Goal: Information Seeking & Learning: Learn about a topic

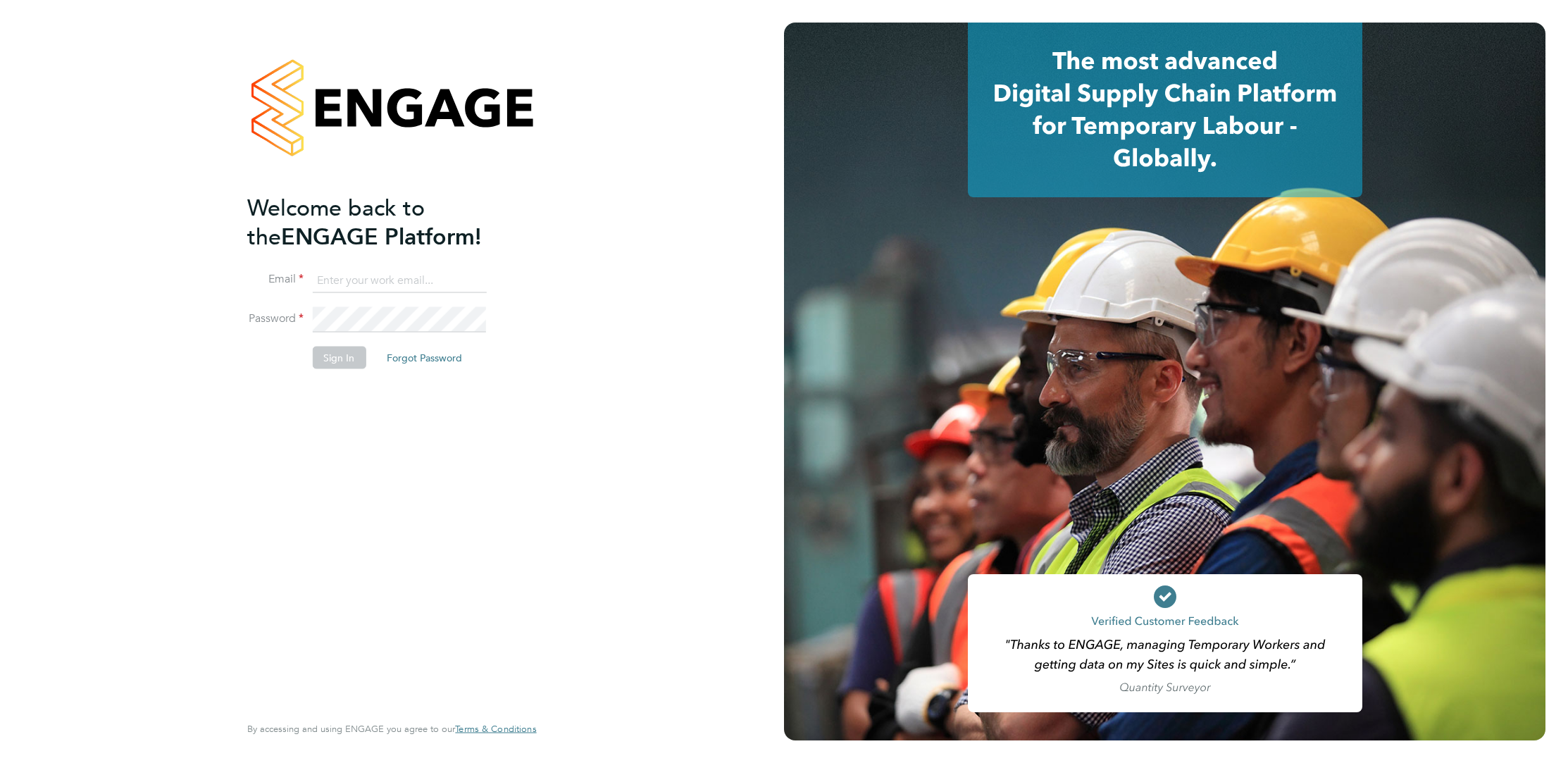
type input "[PERSON_NAME][EMAIL_ADDRESS][PERSON_NAME][DOMAIN_NAME]"
click at [454, 298] on li "Email [PERSON_NAME][EMAIL_ADDRESS][PERSON_NAME][DOMAIN_NAME]" at bounding box center [384, 287] width 275 height 39
click at [345, 346] on button "Sign In" at bounding box center [339, 356] width 54 height 22
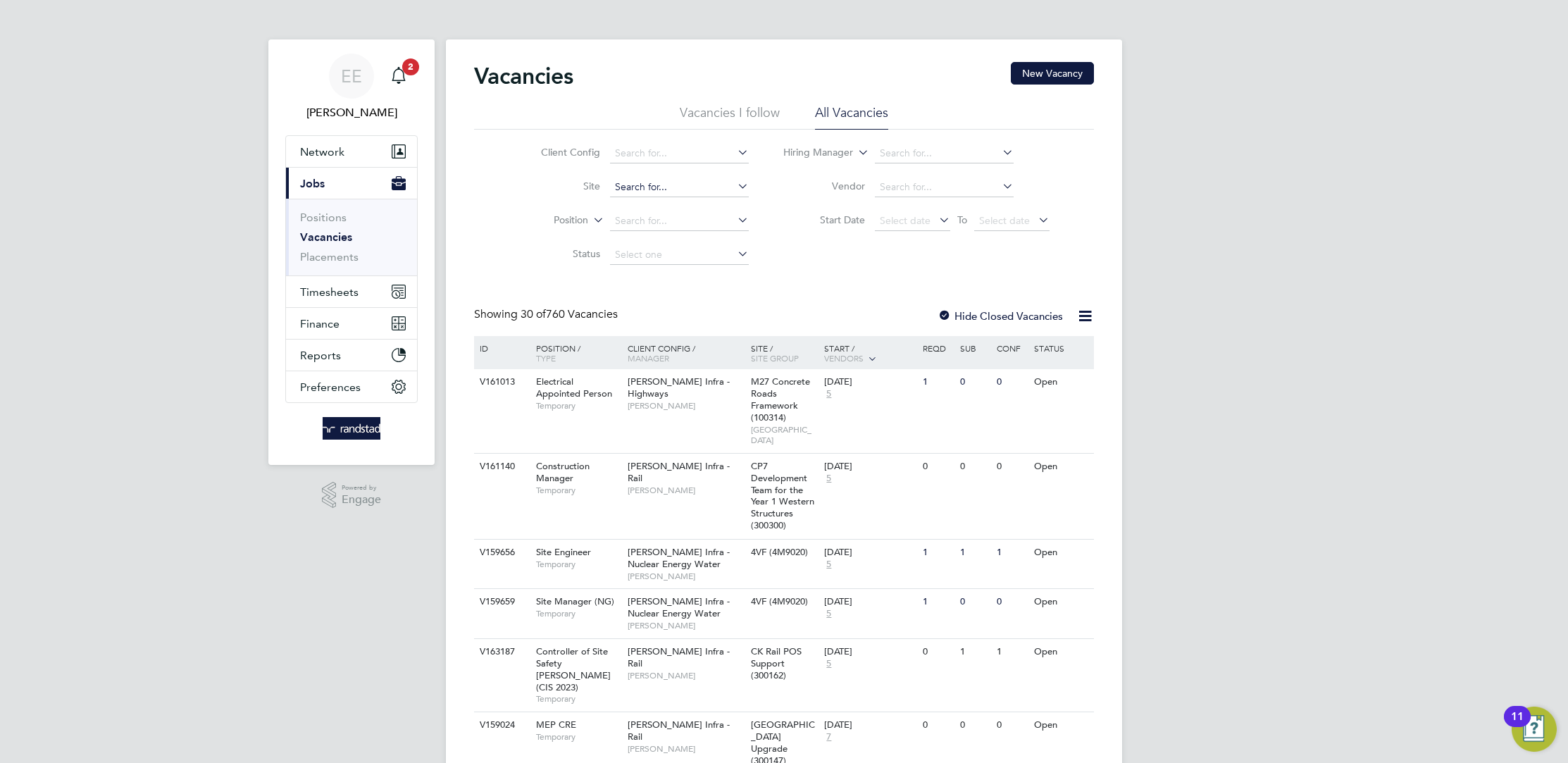
click at [666, 193] on input at bounding box center [679, 188] width 139 height 20
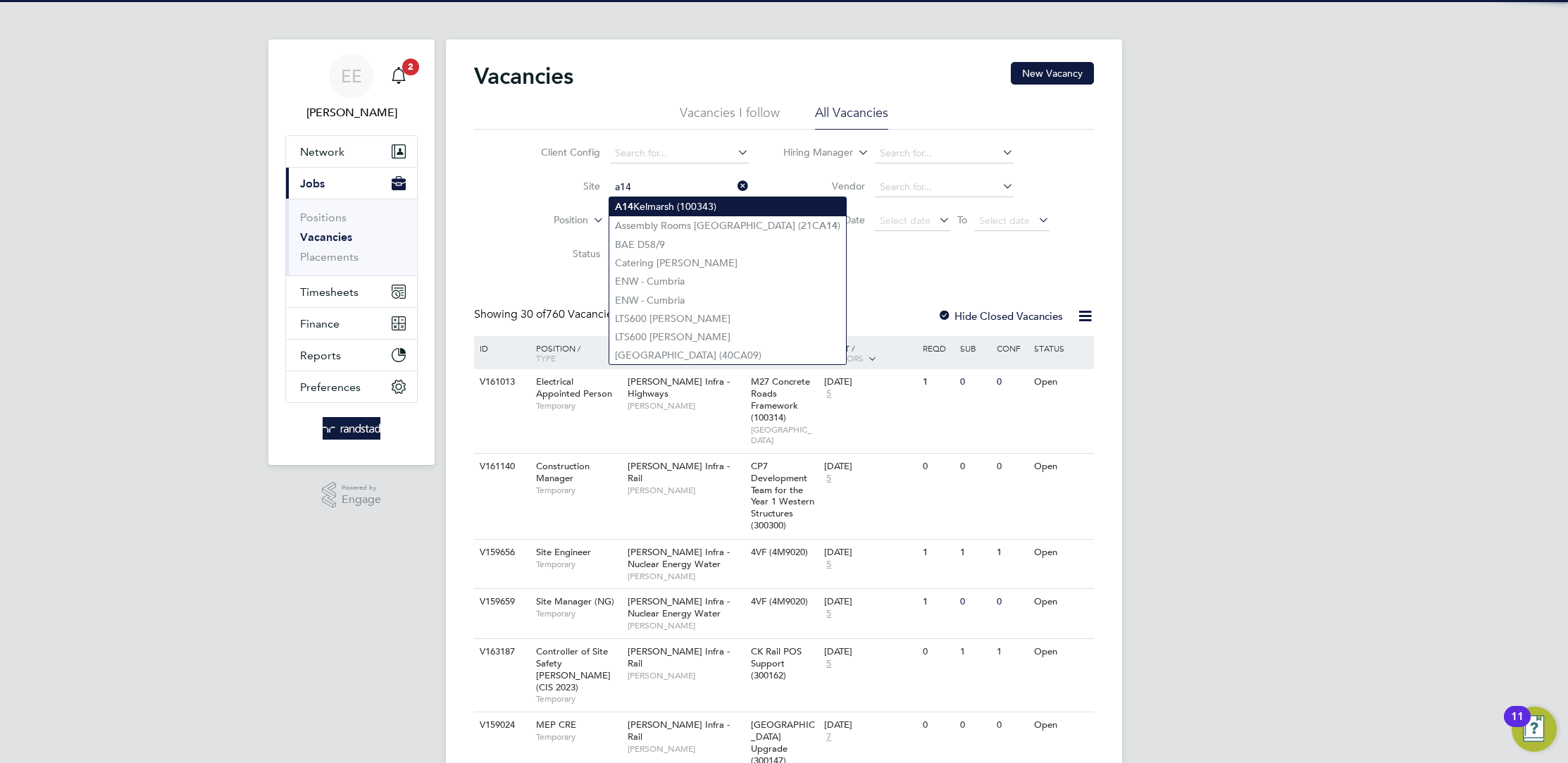
click at [692, 205] on li "A14 Kelmarsh (100343)" at bounding box center [728, 206] width 237 height 19
type input "A14 Kelmarsh (100343)"
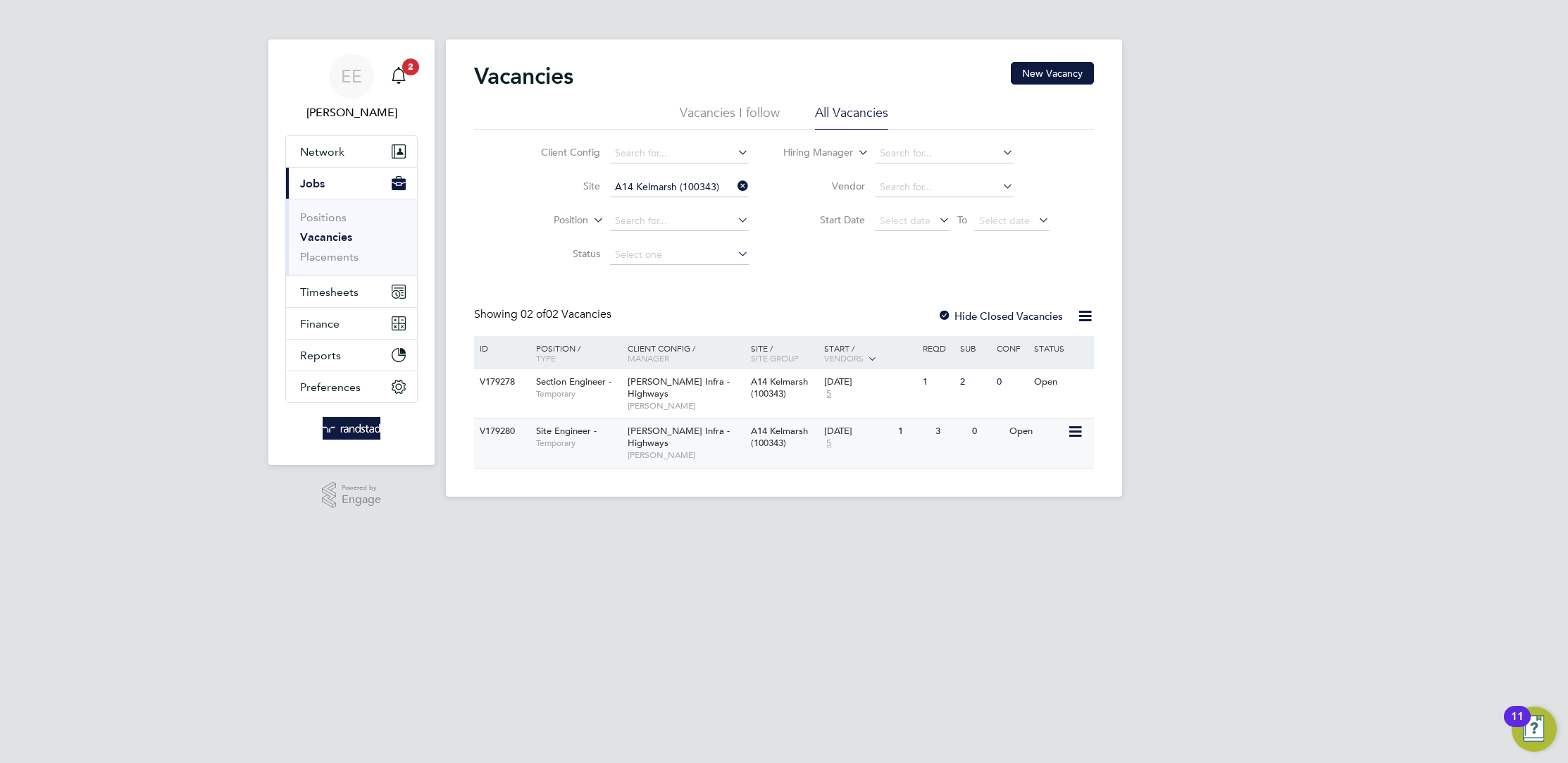
drag, startPoint x: 709, startPoint y: 436, endPoint x: 708, endPoint y: 451, distance: 15.0
click at [708, 451] on div "Morgan Sindall Infra - Highways Rozie Reilly" at bounding box center [685, 443] width 123 height 48
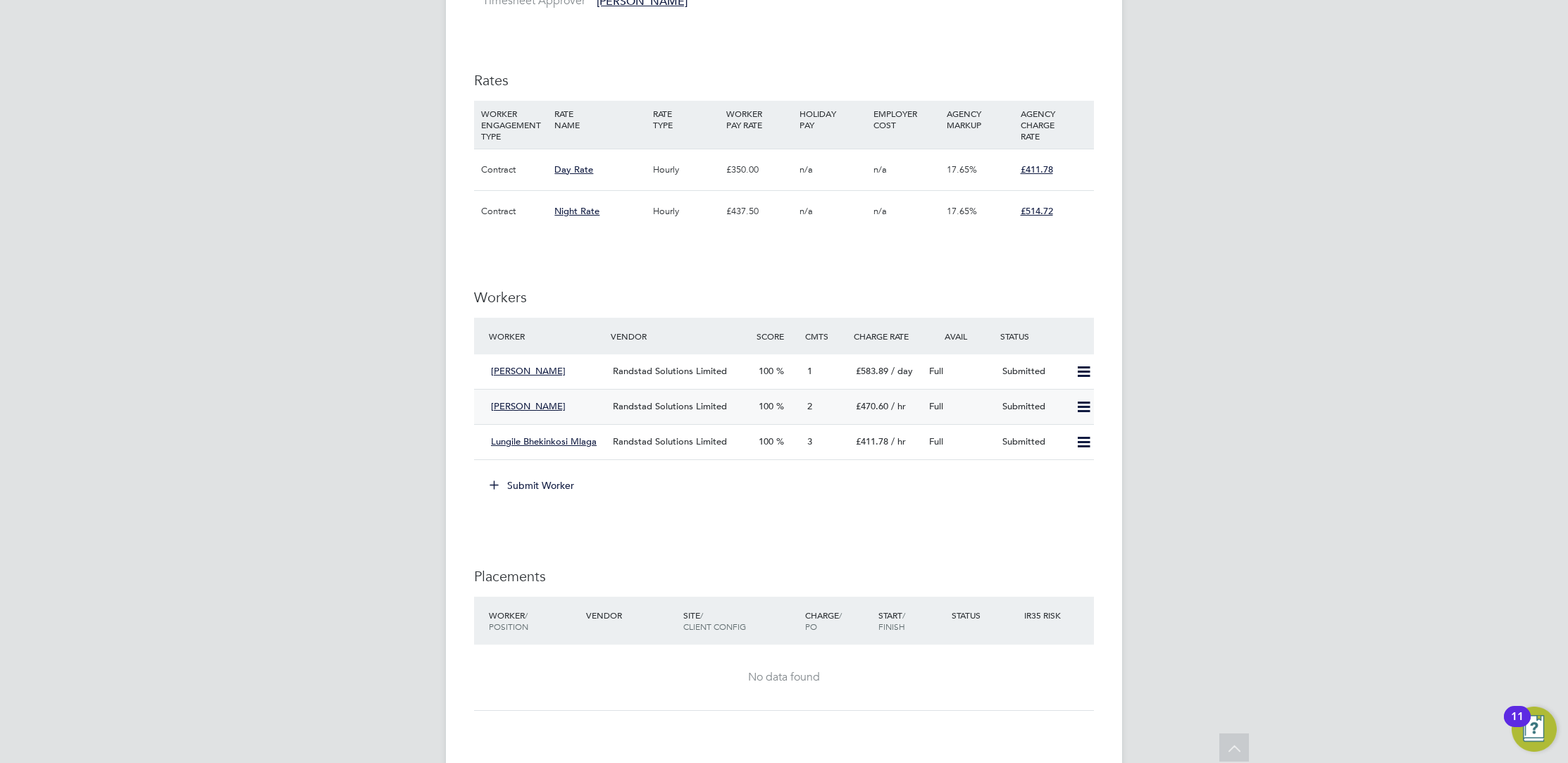
scroll to position [716, 0]
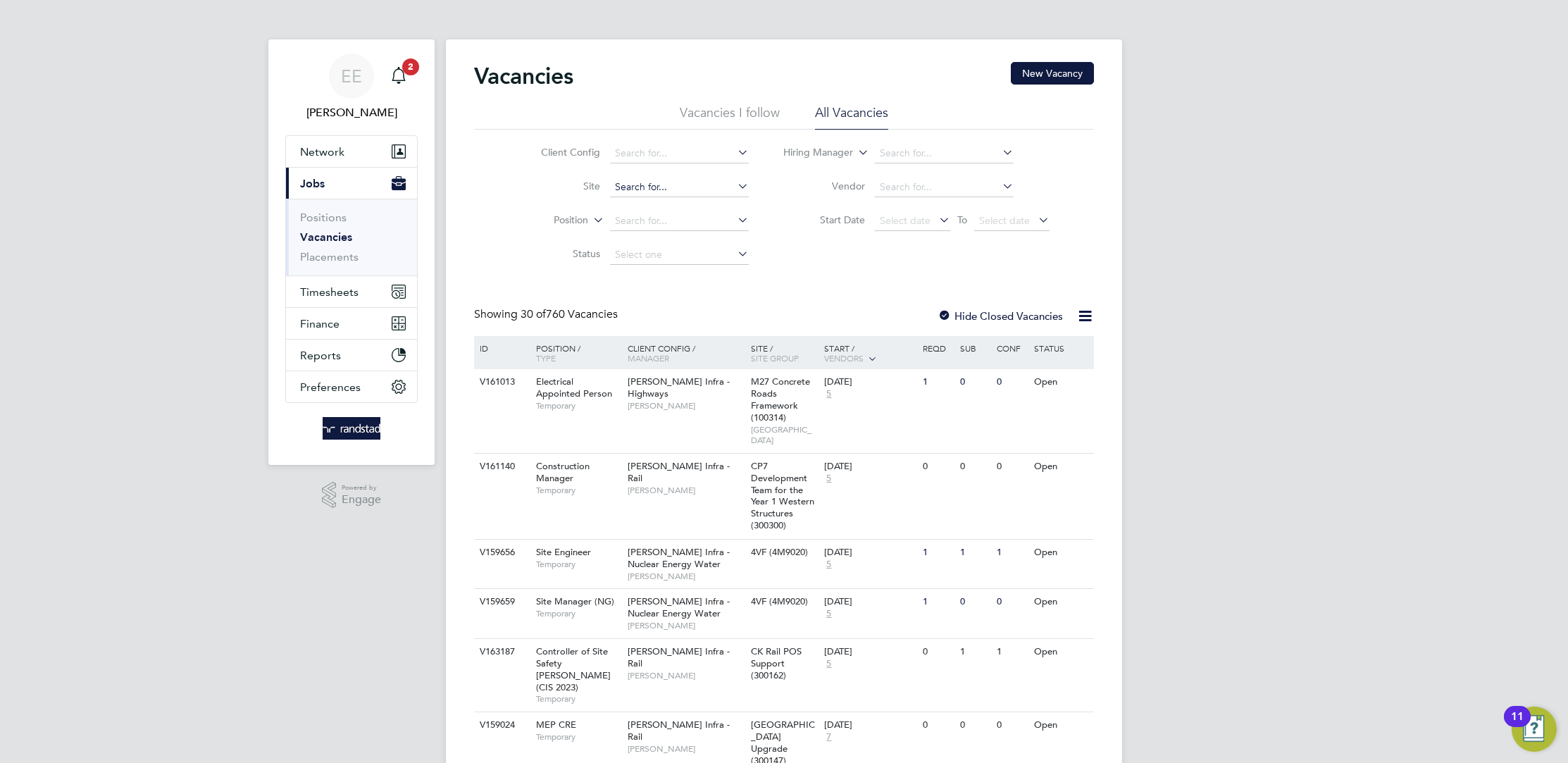
click at [649, 190] on input at bounding box center [679, 188] width 139 height 20
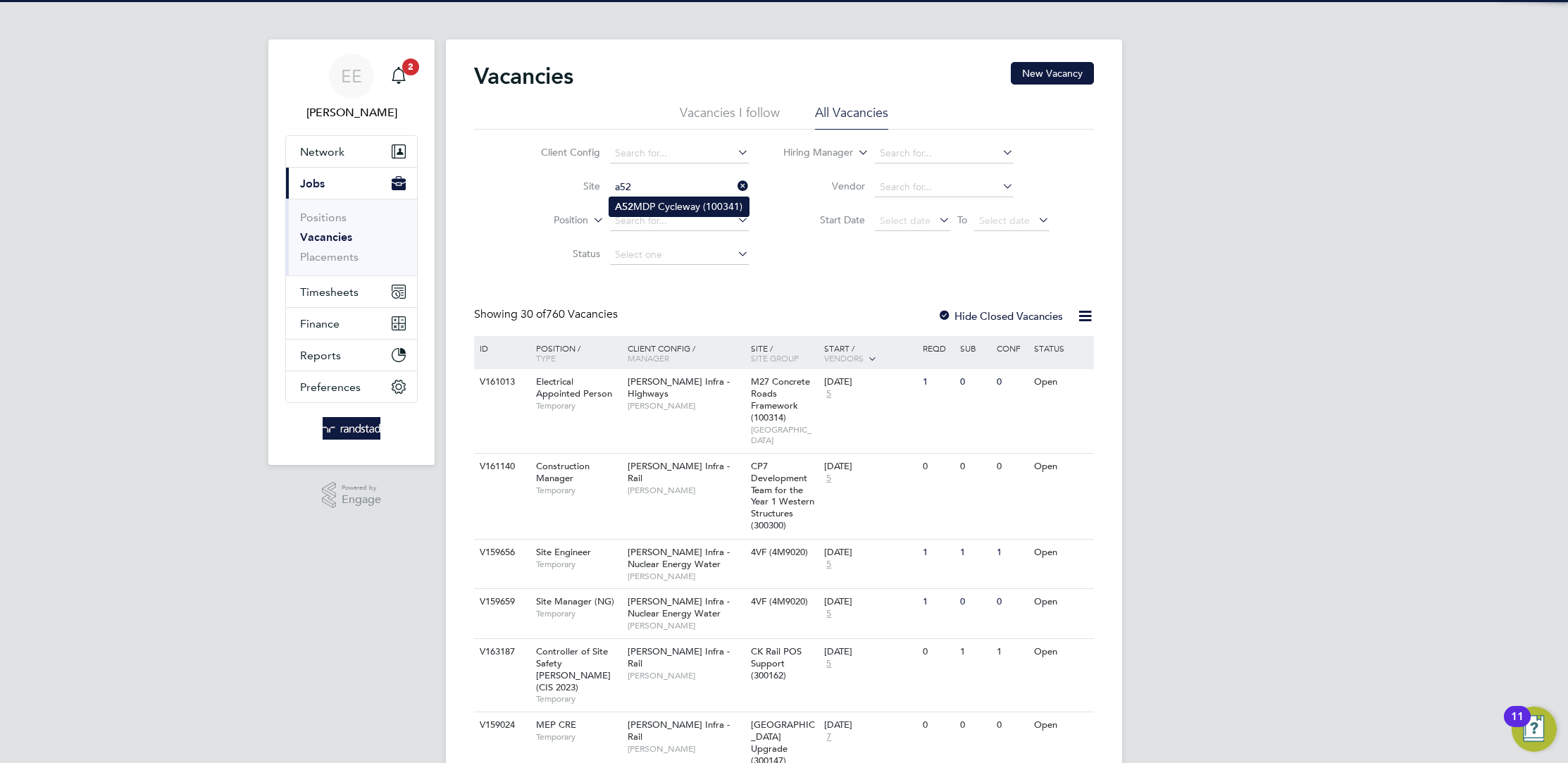
click at [697, 213] on li "A52 MDP Cycleway (100341)" at bounding box center [679, 206] width 139 height 19
type input "A52 MDP Cycleway (100341)"
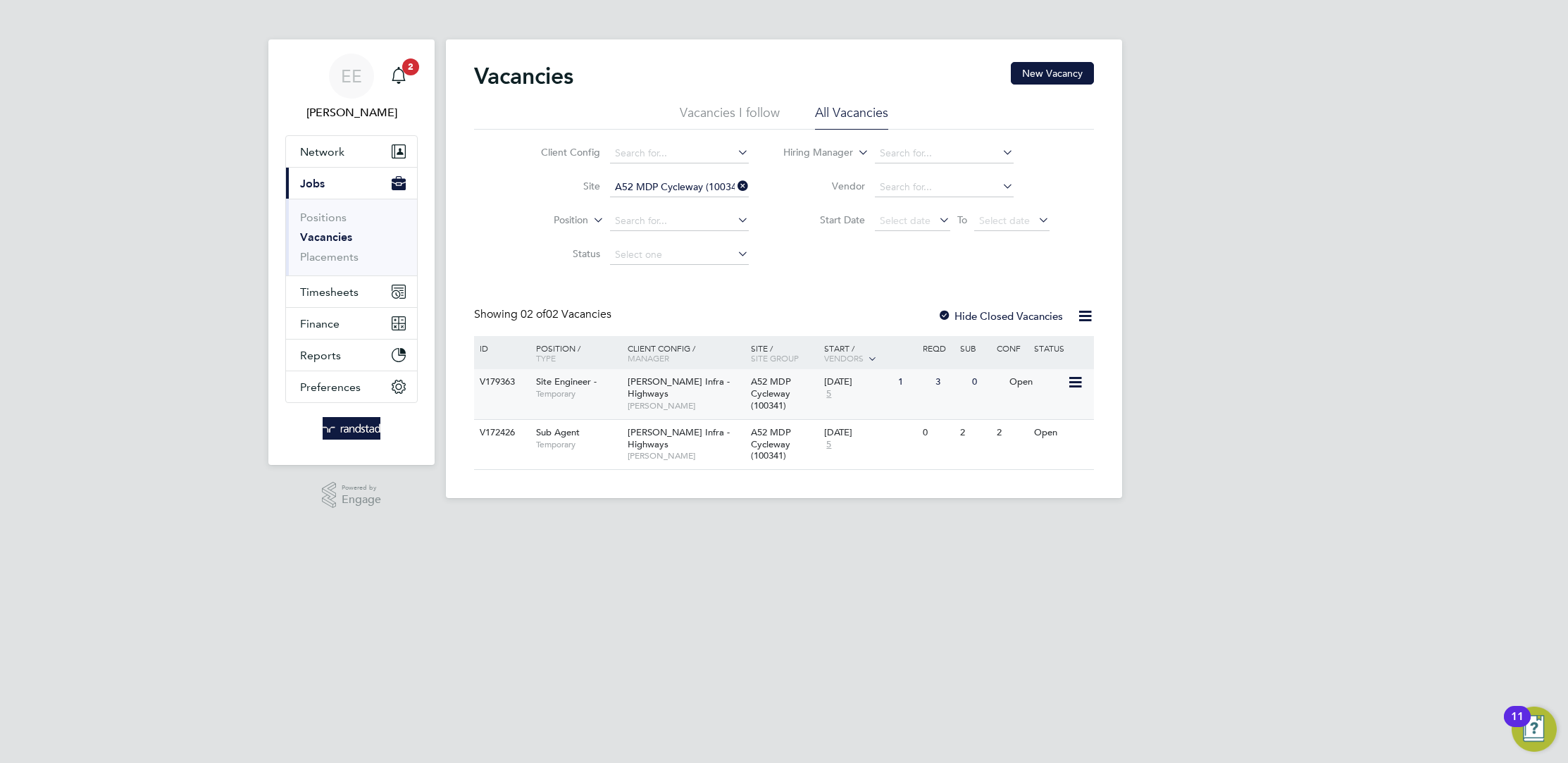
click at [752, 399] on div "A52 MDP Cycleway (100341)" at bounding box center [784, 394] width 74 height 50
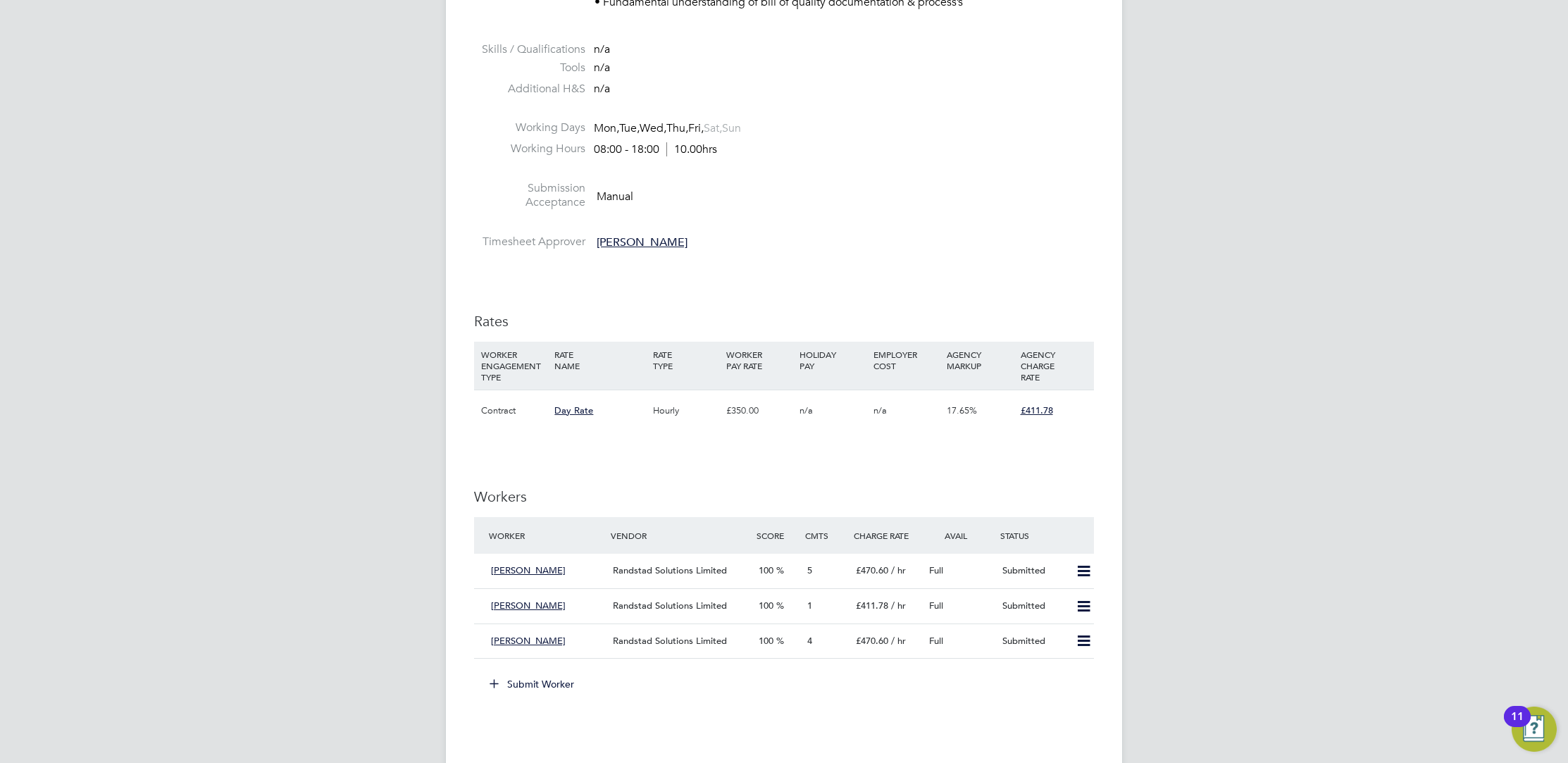
scroll to position [729, 0]
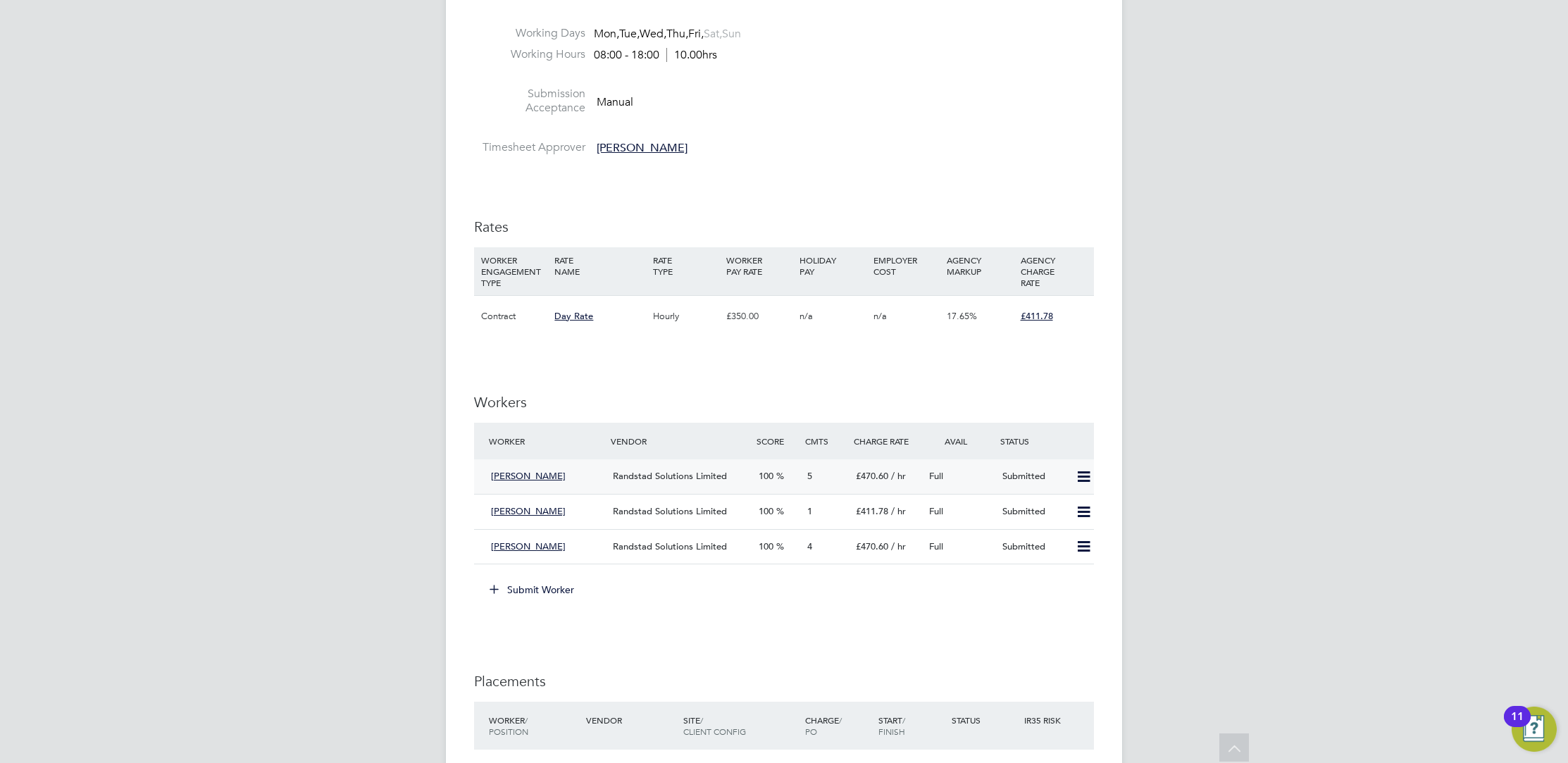
click at [976, 469] on div "Full" at bounding box center [960, 477] width 74 height 23
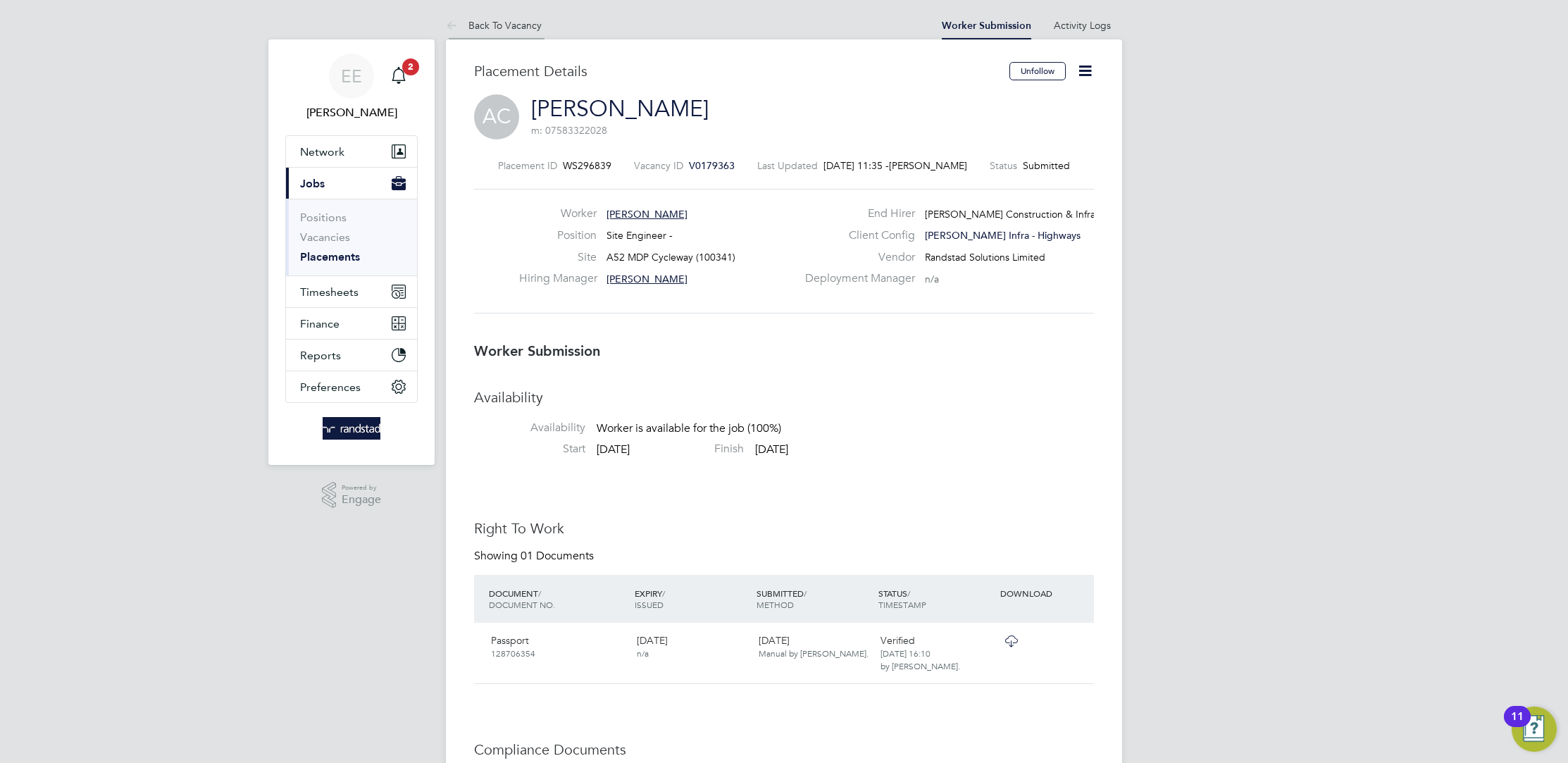
click at [473, 12] on li "Back To Vacancy" at bounding box center [494, 25] width 96 height 28
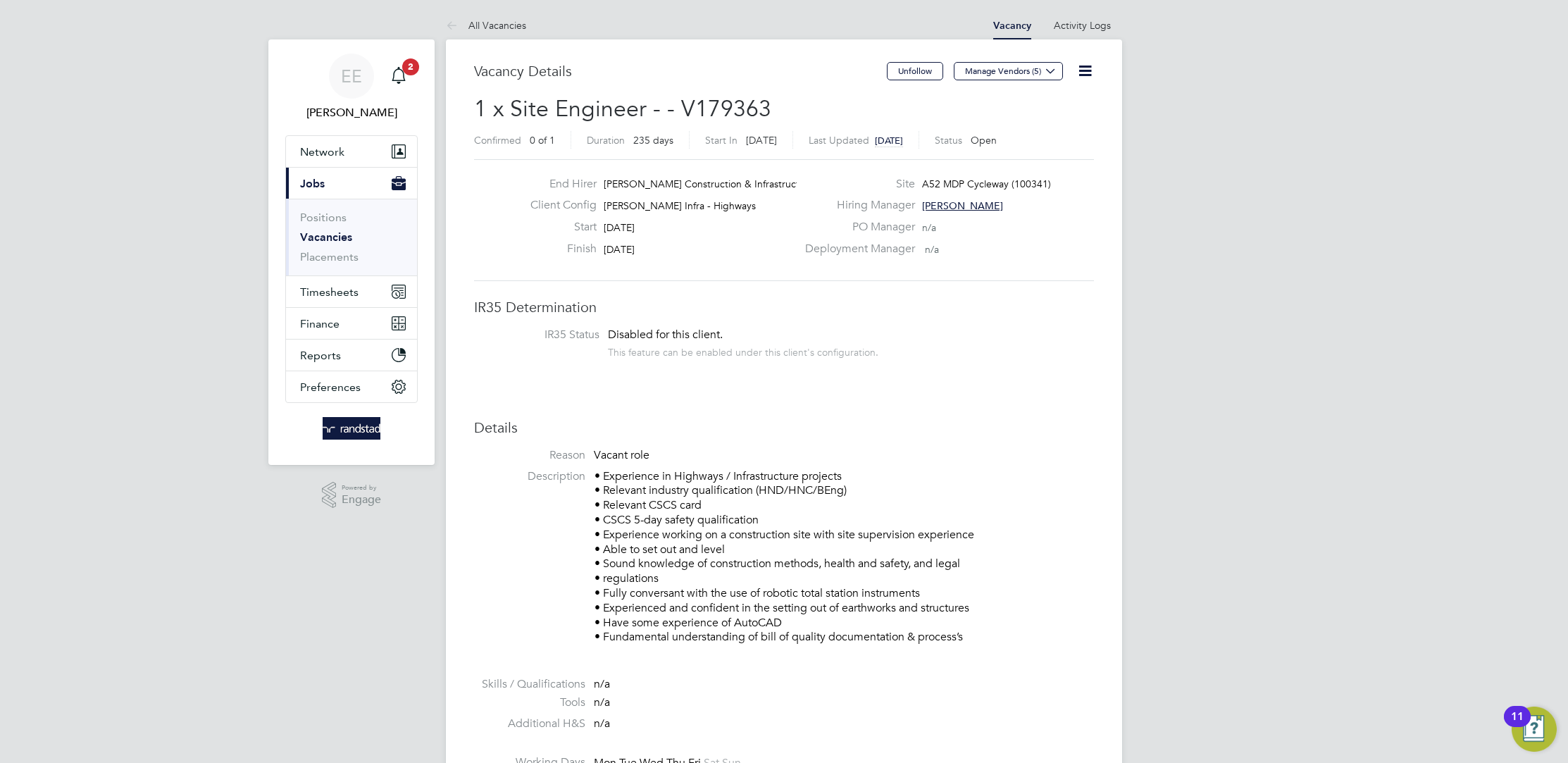
scroll to position [23, 122]
click at [473, 20] on link "All Vacancies" at bounding box center [486, 25] width 80 height 13
